Goal: Navigation & Orientation: Find specific page/section

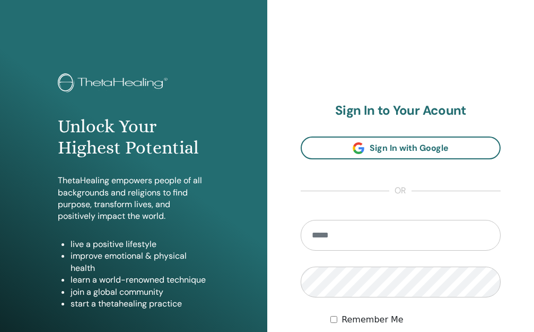
click at [385, 242] on input "email" at bounding box center [401, 235] width 201 height 31
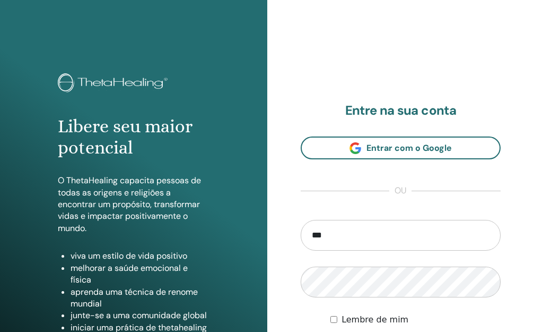
type input "**********"
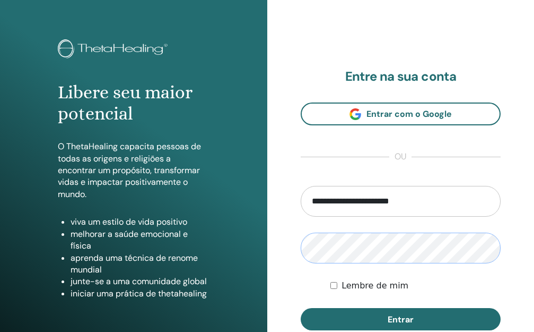
scroll to position [53, 0]
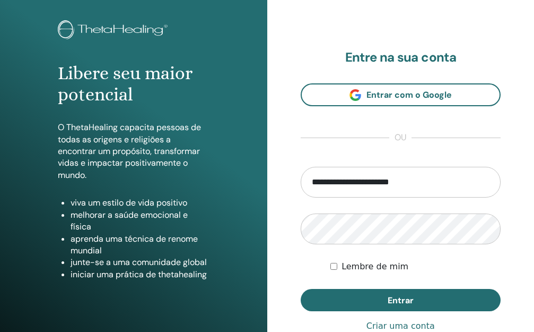
click at [330, 266] on div "Lembre de mim" at bounding box center [415, 266] width 170 height 13
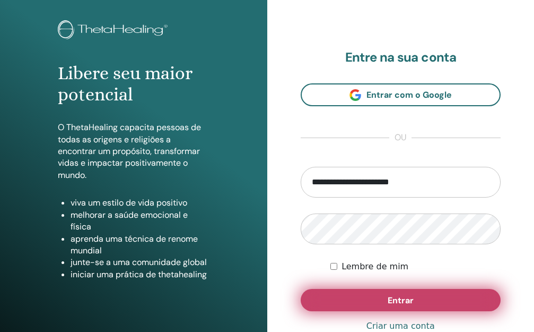
click at [346, 303] on button "Entrar" at bounding box center [401, 300] width 201 height 22
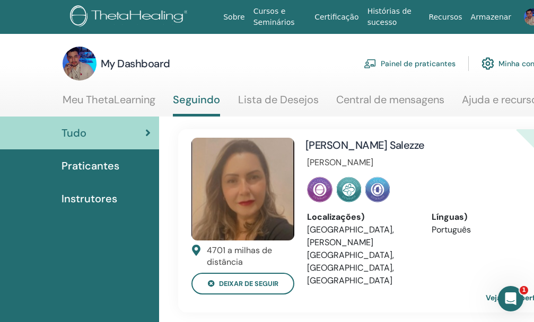
click at [92, 99] on link "Meu ThetaLearning" at bounding box center [109, 103] width 93 height 21
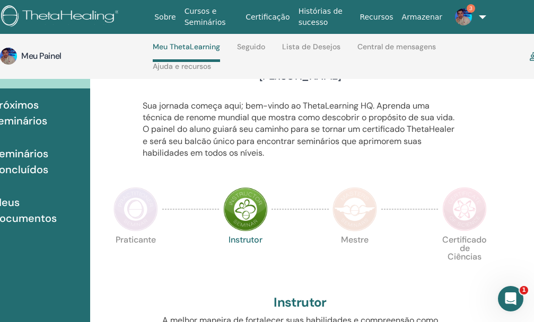
scroll to position [98, 69]
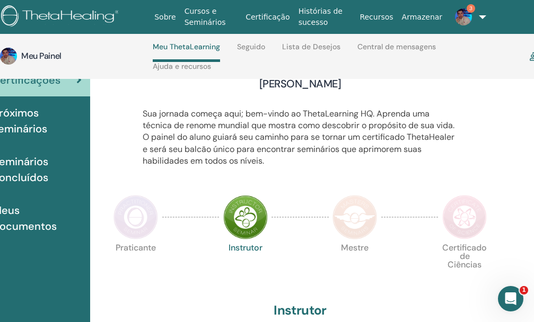
click at [136, 240] on img at bounding box center [136, 217] width 45 height 45
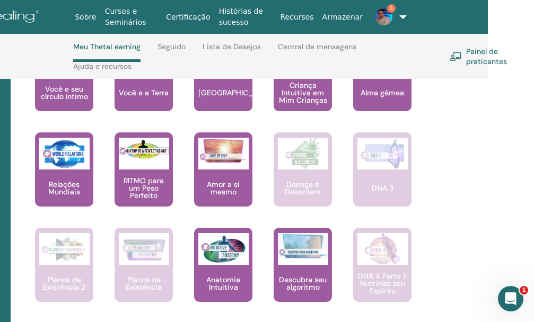
scroll to position [735, 149]
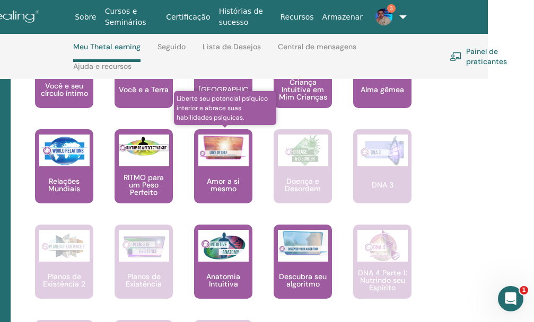
click at [212, 194] on font "Amor a si mesmo" at bounding box center [223, 185] width 33 height 17
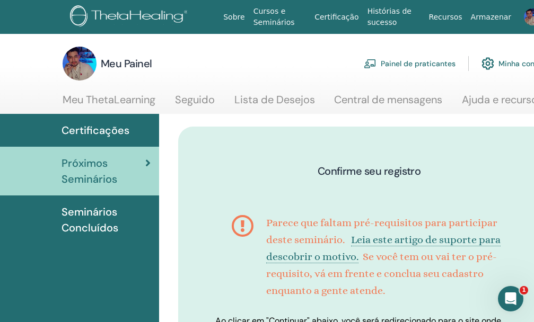
click at [99, 217] on font "Seminários Concluídos" at bounding box center [90, 220] width 57 height 30
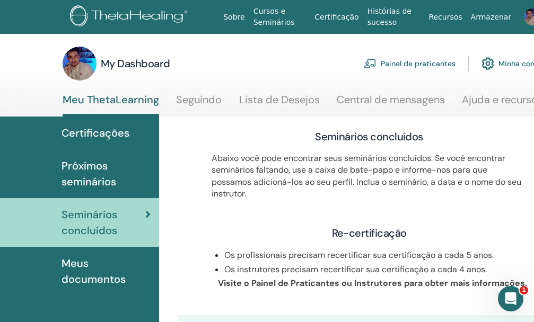
click at [524, 13] on img at bounding box center [532, 16] width 17 height 17
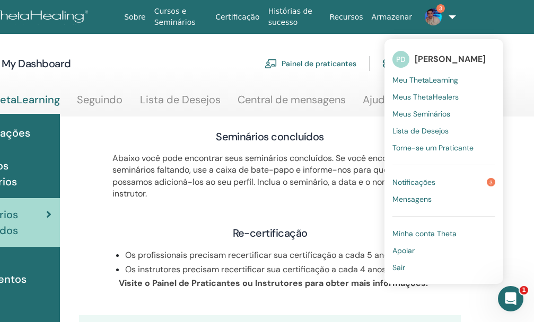
scroll to position [0, 102]
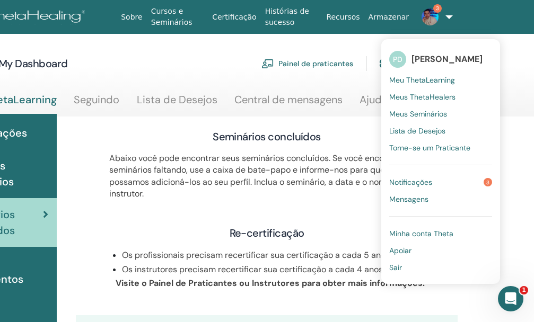
click at [412, 181] on span "Notificações" at bounding box center [410, 183] width 43 height 10
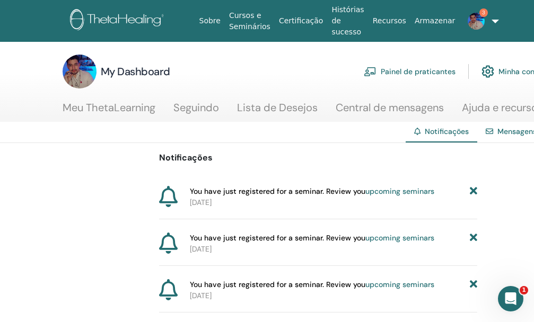
click at [254, 111] on link "Lista de Desejos" at bounding box center [277, 111] width 81 height 21
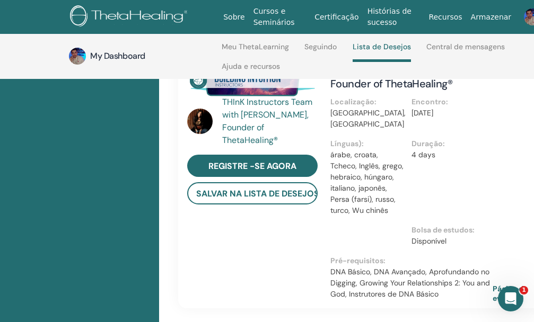
scroll to position [629, 0]
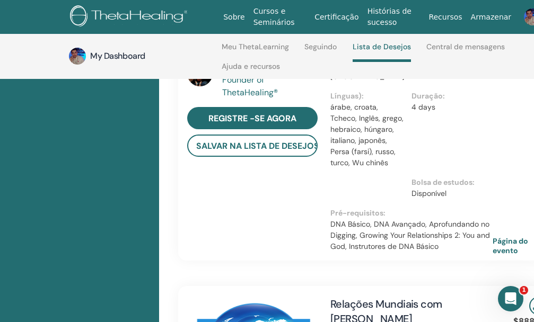
click at [327, 263] on div "Dr. [PERSON_NAME] Registre -se agora salvar na lista de desejos Doenças e Desor…" at bounding box center [369, 111] width 382 height 755
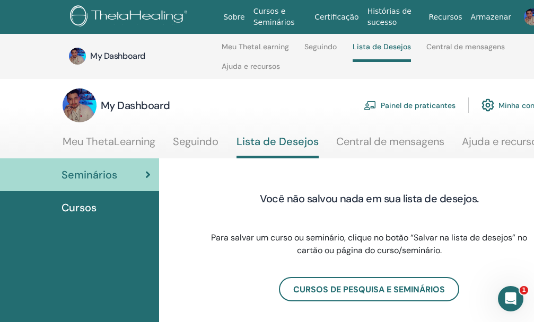
scroll to position [0, 0]
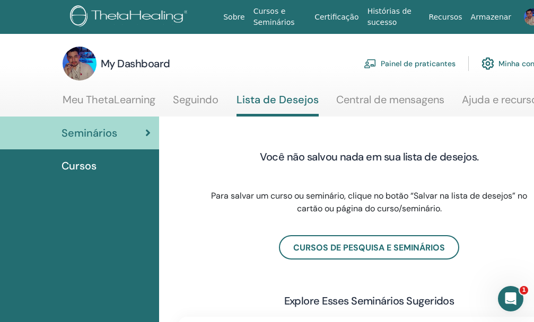
click at [81, 166] on span "Cursos" at bounding box center [79, 166] width 35 height 16
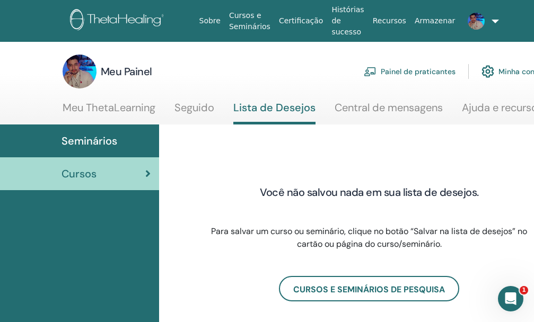
click at [419, 70] on font "Painel de praticantes" at bounding box center [418, 72] width 75 height 10
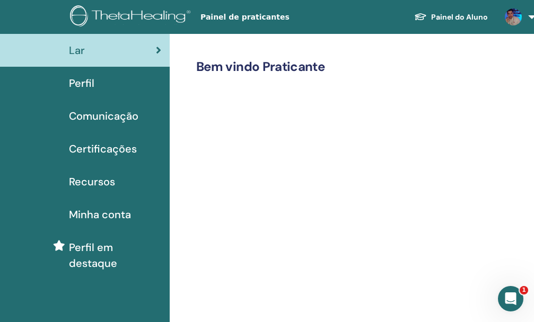
click at [100, 148] on span "Certificações" at bounding box center [103, 149] width 68 height 16
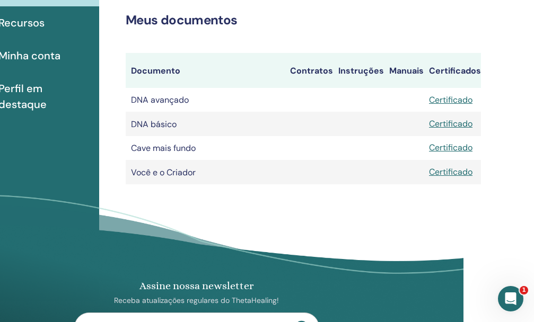
scroll to position [159, 77]
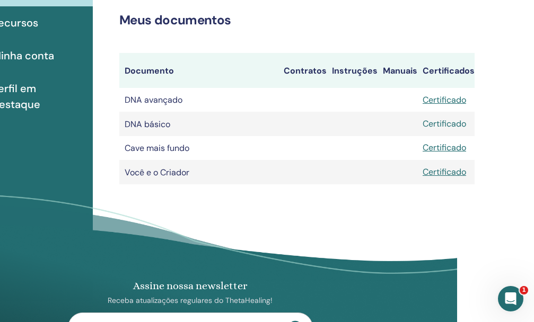
click at [447, 129] on font "Certificado" at bounding box center [444, 123] width 43 height 11
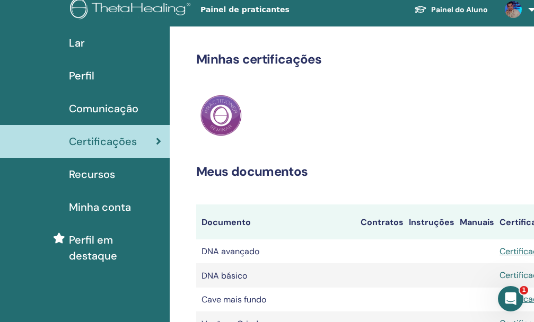
scroll to position [4, 0]
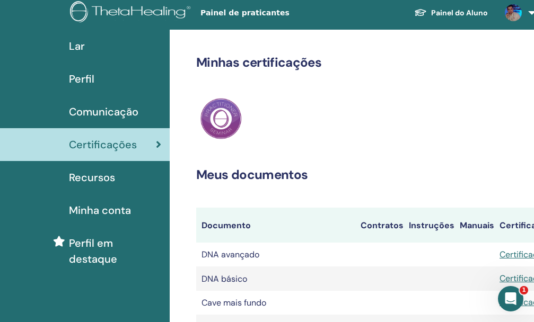
click at [91, 185] on span "Recursos" at bounding box center [92, 178] width 46 height 16
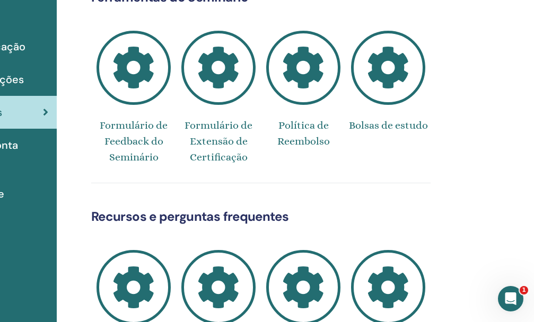
scroll to position [53, 113]
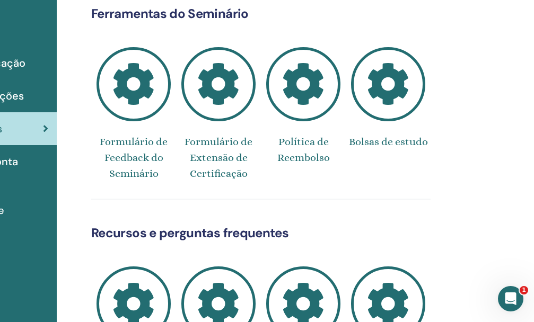
click at [400, 148] on font "Bolsas de estudo" at bounding box center [388, 142] width 79 height 12
